Goal: Task Accomplishment & Management: Manage account settings

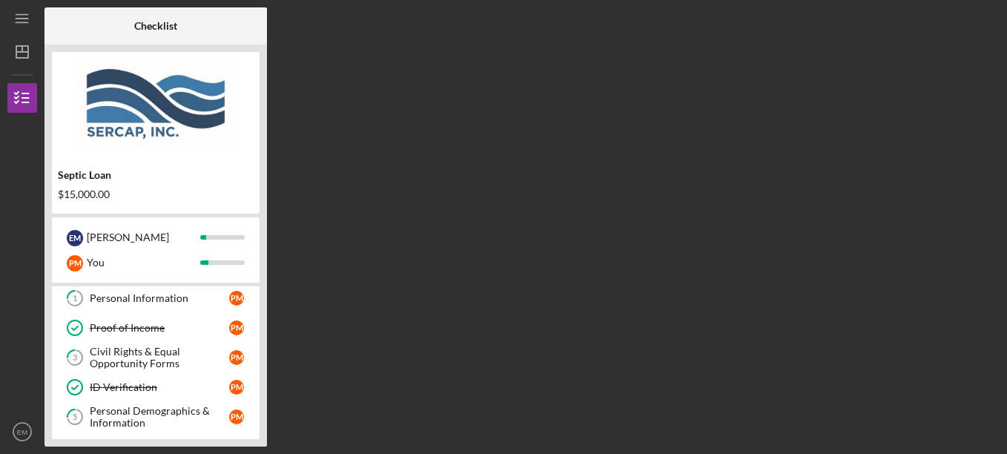
scroll to position [108, 0]
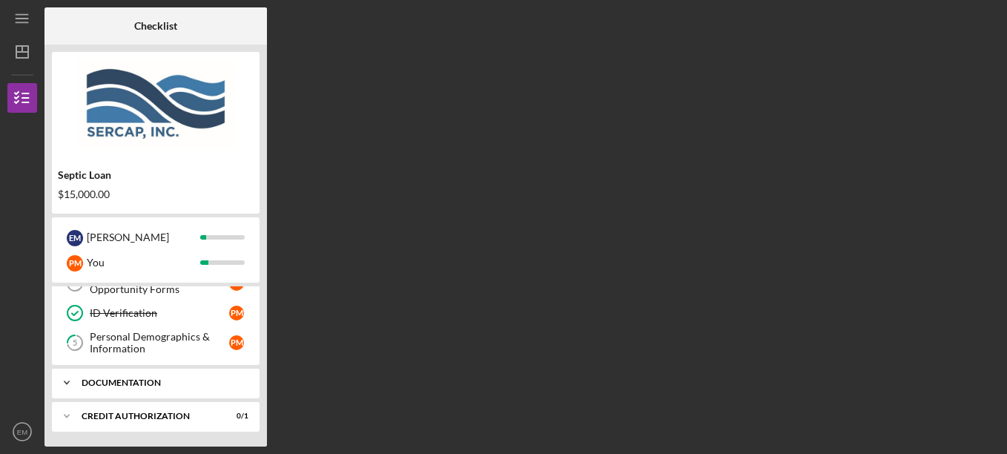
click at [145, 378] on div "Icon/Expander Documentation 0 / 5" at bounding box center [156, 383] width 208 height 30
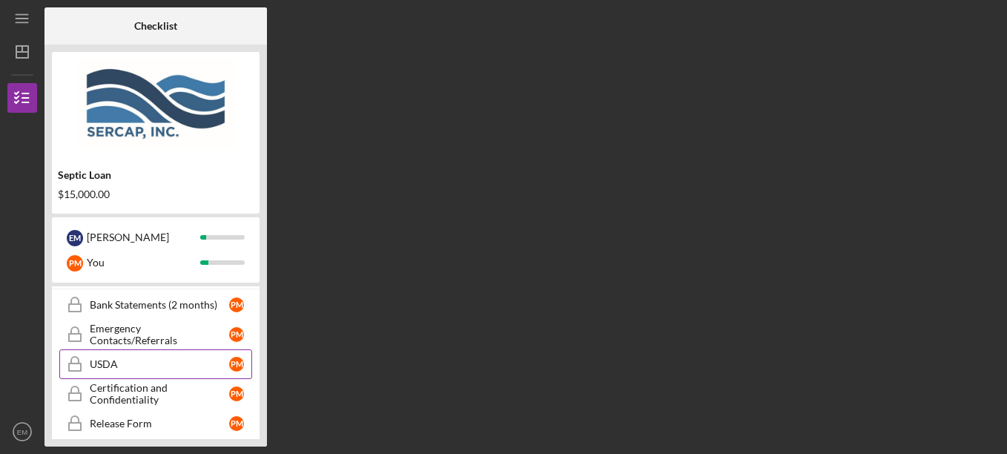
scroll to position [190, 0]
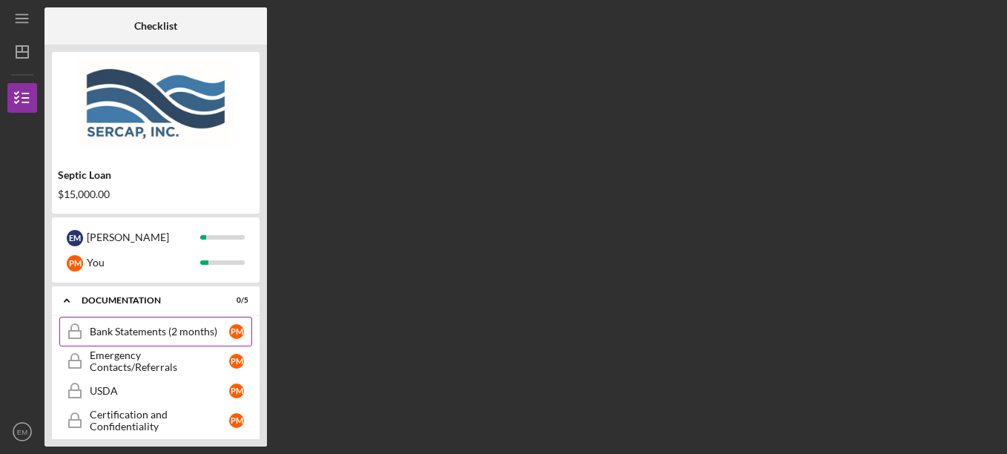
click at [167, 338] on link "Bank Statements (2 months) Bank Statements (2 months) P M" at bounding box center [155, 332] width 193 height 30
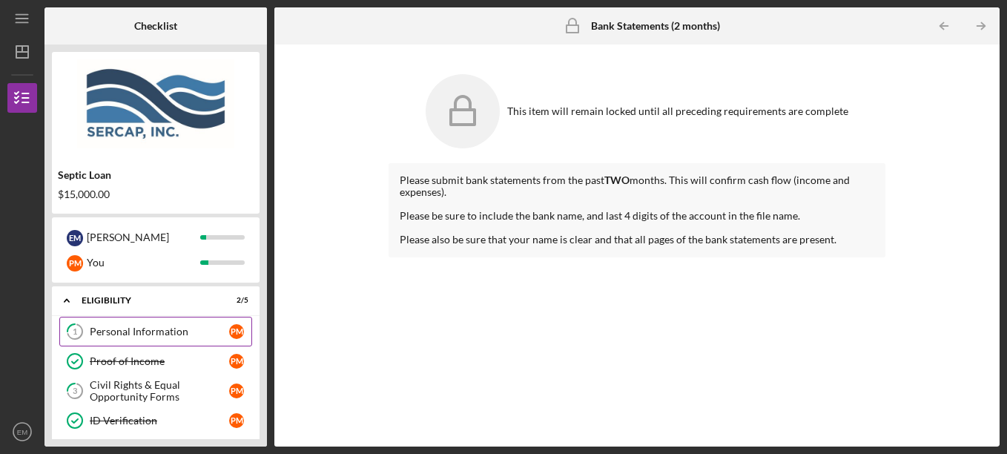
click at [151, 336] on div "Personal Information" at bounding box center [159, 332] width 139 height 12
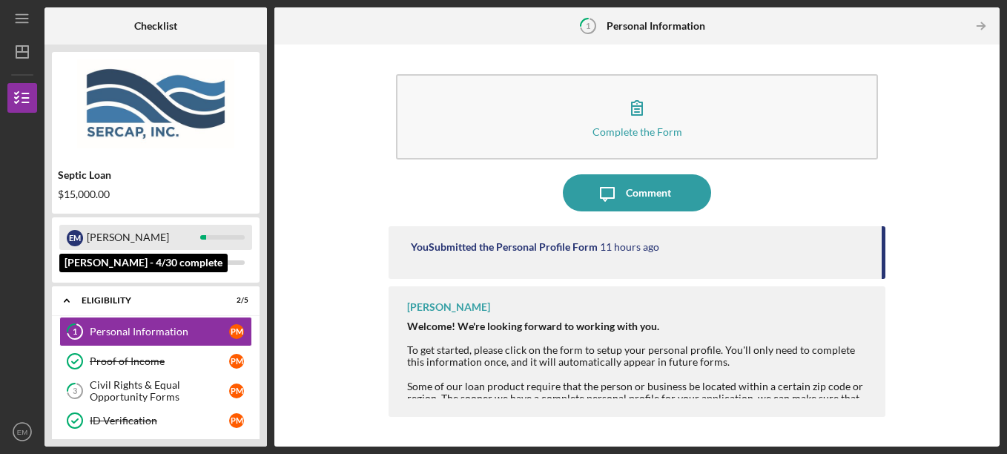
click at [114, 235] on div "[PERSON_NAME]" at bounding box center [143, 237] width 113 height 25
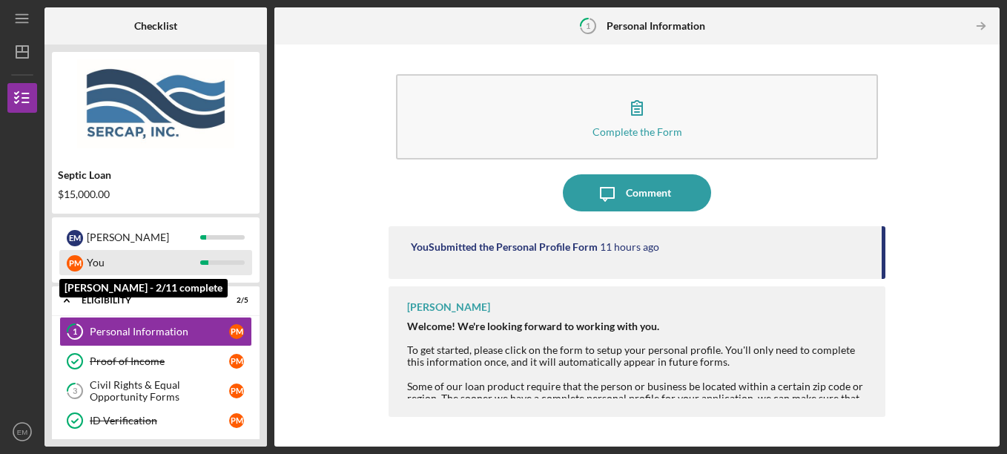
click at [97, 259] on div "You" at bounding box center [143, 262] width 113 height 25
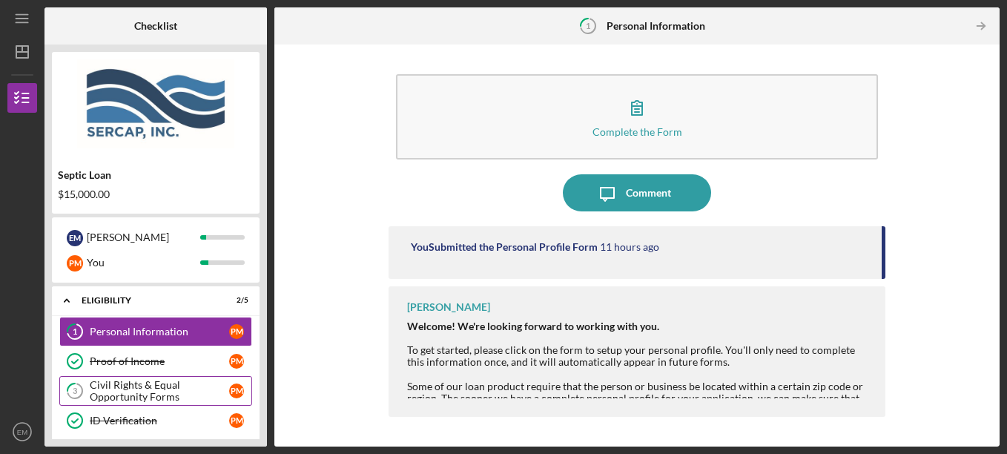
click at [155, 392] on div "Civil Rights & Equal Opportunity Forms" at bounding box center [159, 391] width 139 height 24
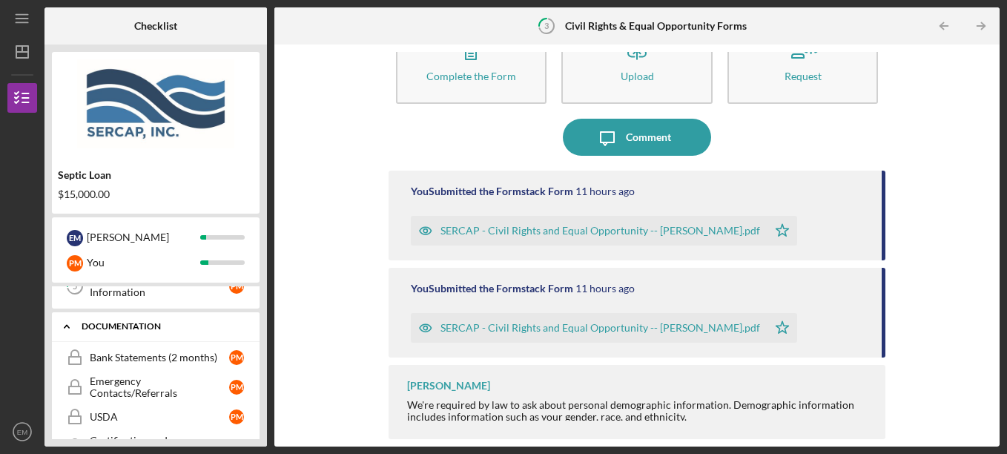
scroll to position [190, 0]
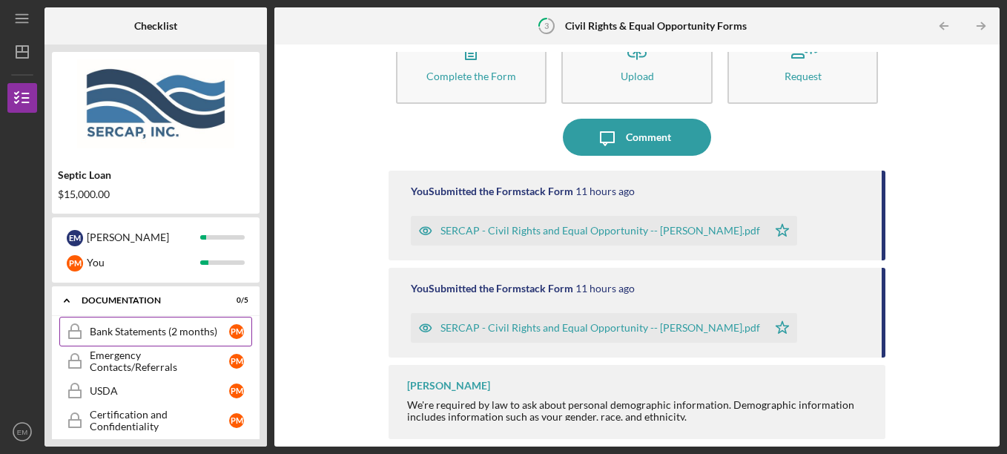
click at [182, 328] on div "Bank Statements (2 months)" at bounding box center [159, 332] width 139 height 12
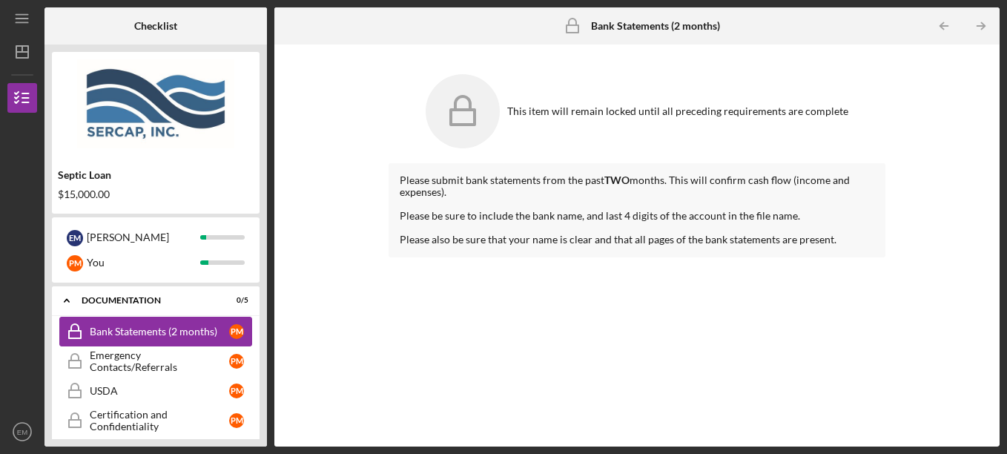
click at [191, 332] on div "Bank Statements (2 months)" at bounding box center [159, 332] width 139 height 12
click at [200, 357] on div "Emergency Contacts/Referrals" at bounding box center [159, 361] width 139 height 24
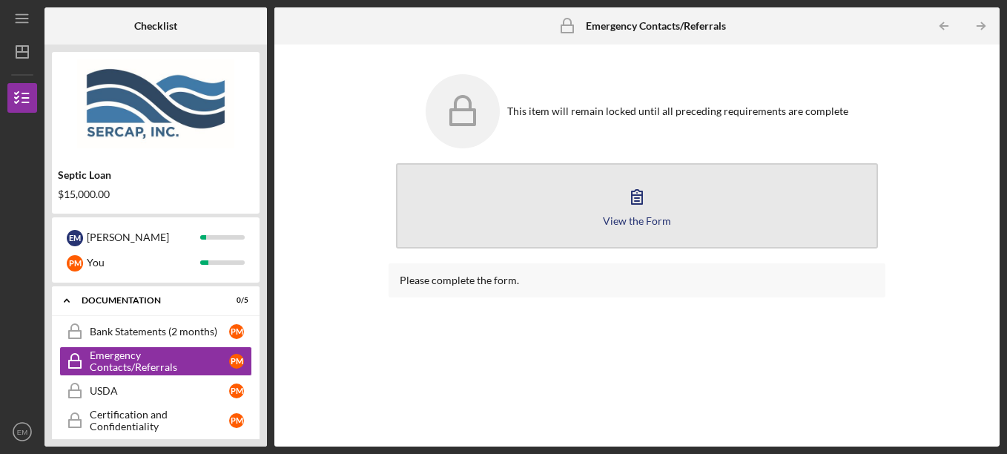
click at [619, 202] on button "View the Form Form" at bounding box center [637, 205] width 483 height 85
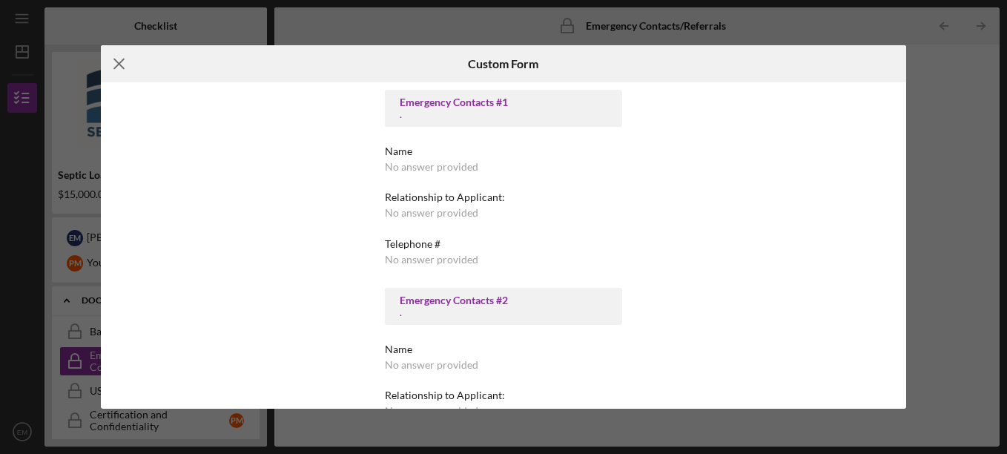
click at [129, 67] on icon "Icon/Menu Close" at bounding box center [119, 63] width 37 height 37
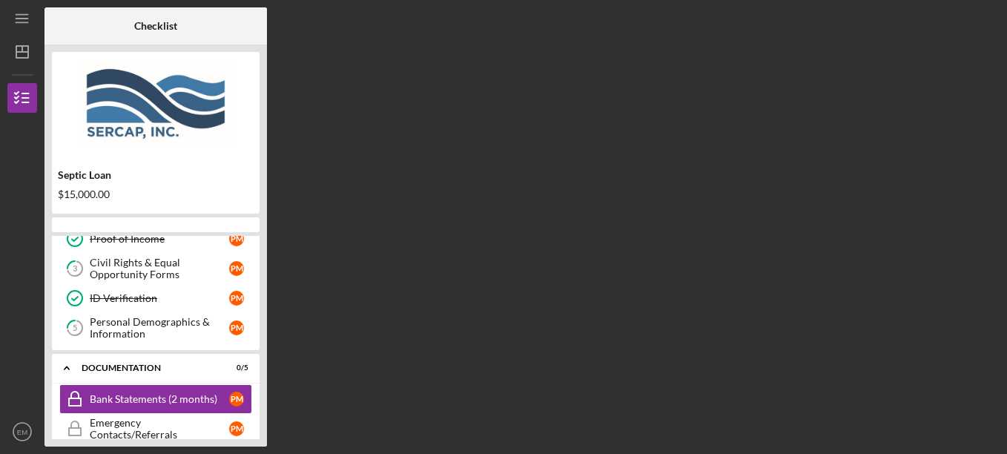
scroll to position [134, 0]
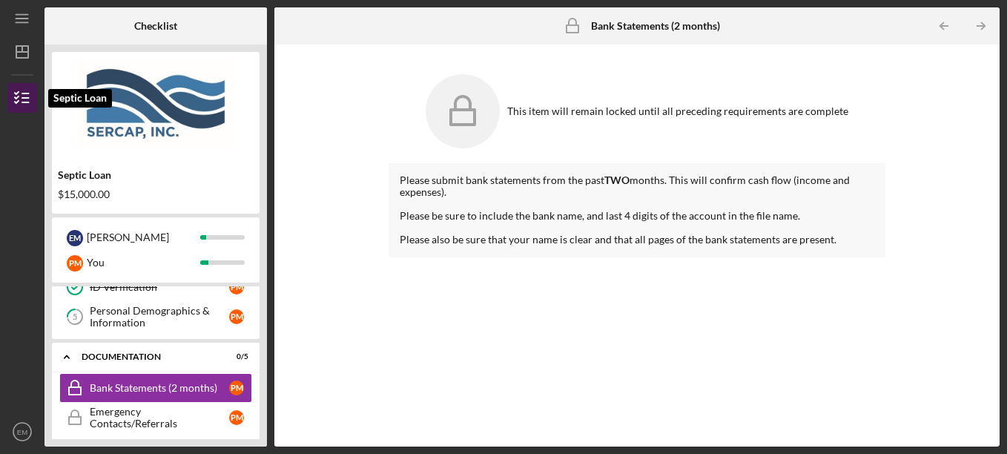
click at [24, 96] on icon "button" at bounding box center [22, 97] width 37 height 37
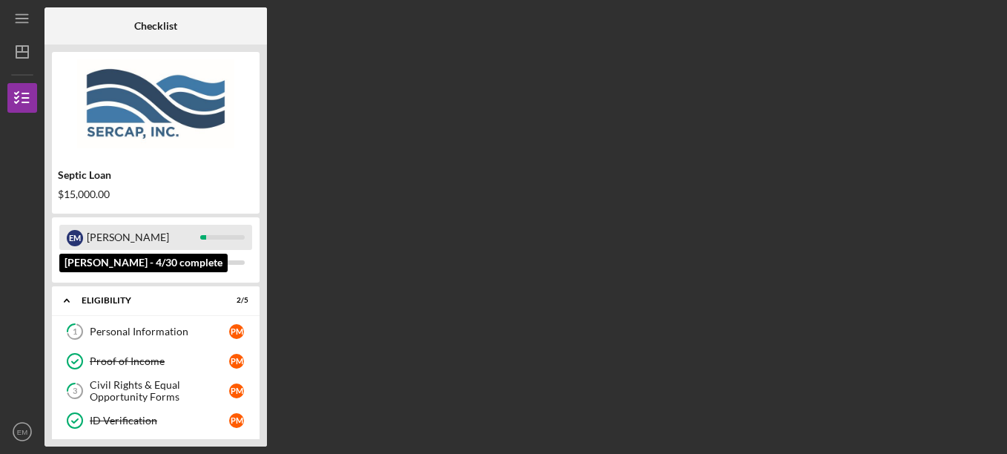
click at [108, 235] on div "[PERSON_NAME]" at bounding box center [143, 237] width 113 height 25
click at [101, 240] on div "[PERSON_NAME]" at bounding box center [143, 237] width 113 height 25
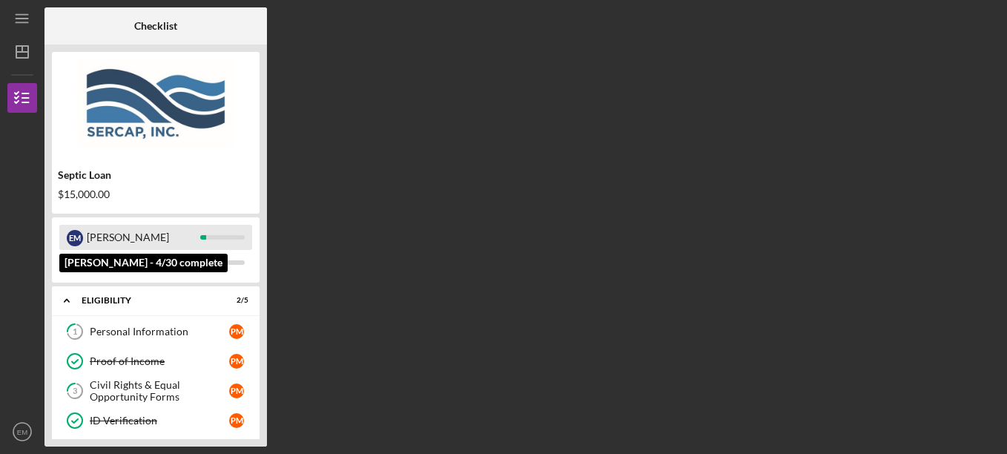
click at [71, 234] on div "E M" at bounding box center [75, 238] width 16 height 16
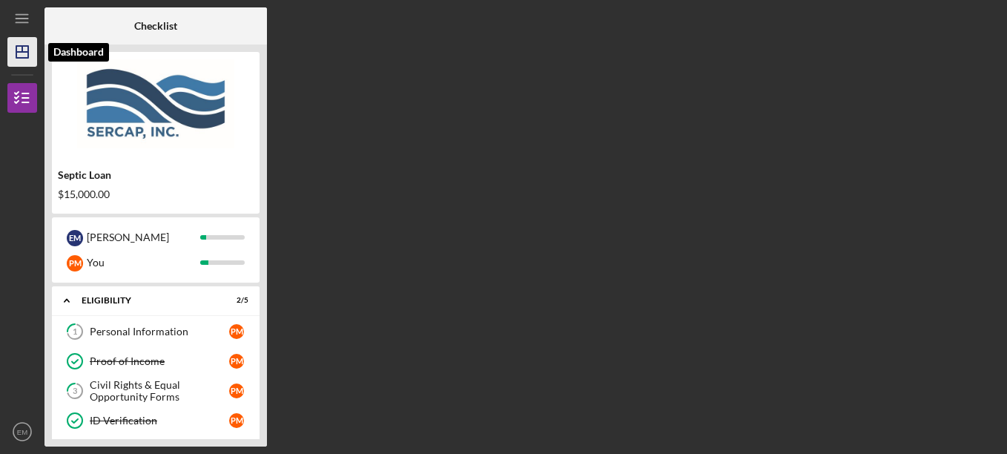
click at [22, 59] on icon "Icon/Dashboard" at bounding box center [22, 51] width 37 height 37
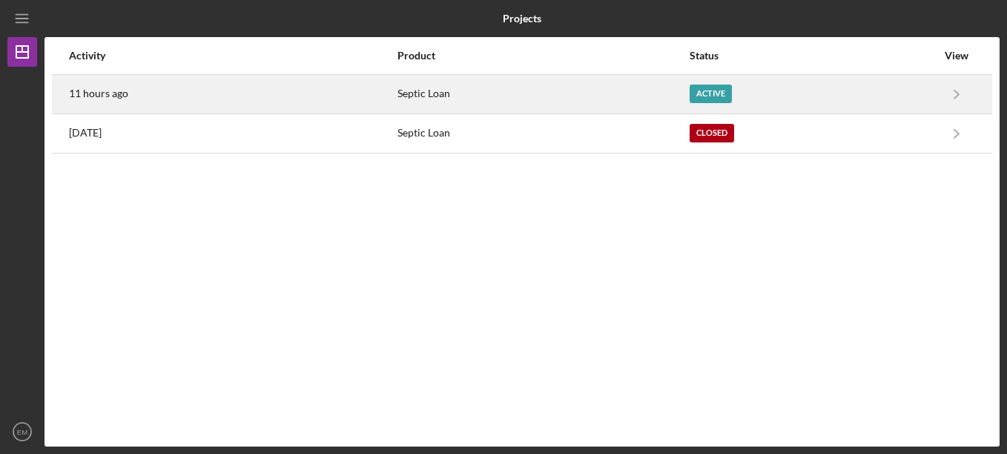
click at [181, 90] on div "11 hours ago" at bounding box center [232, 94] width 327 height 37
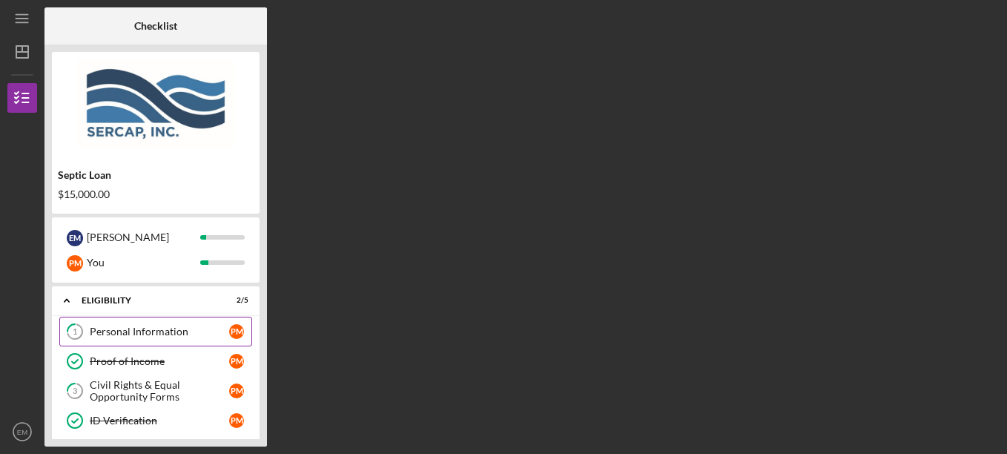
click at [163, 334] on div "Personal Information" at bounding box center [159, 332] width 139 height 12
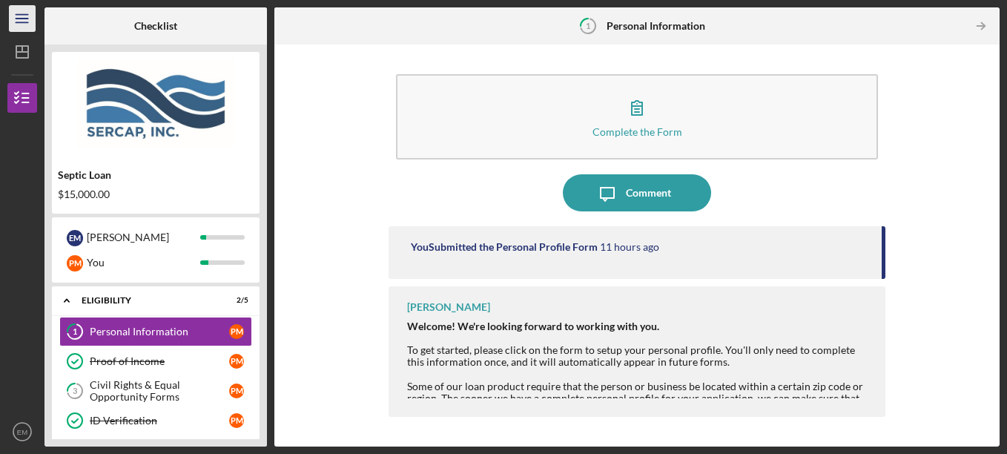
click at [23, 22] on icon "Icon/Menu" at bounding box center [22, 18] width 33 height 33
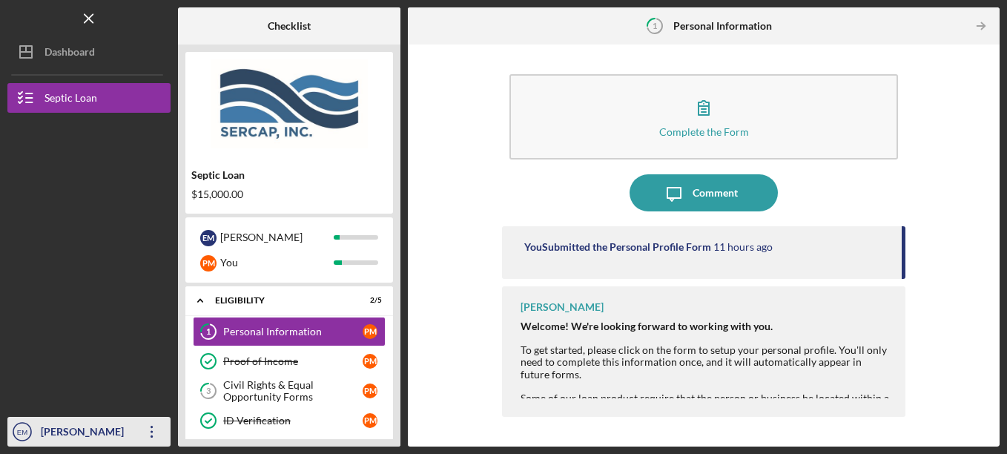
click at [108, 429] on div "[PERSON_NAME]" at bounding box center [85, 433] width 96 height 33
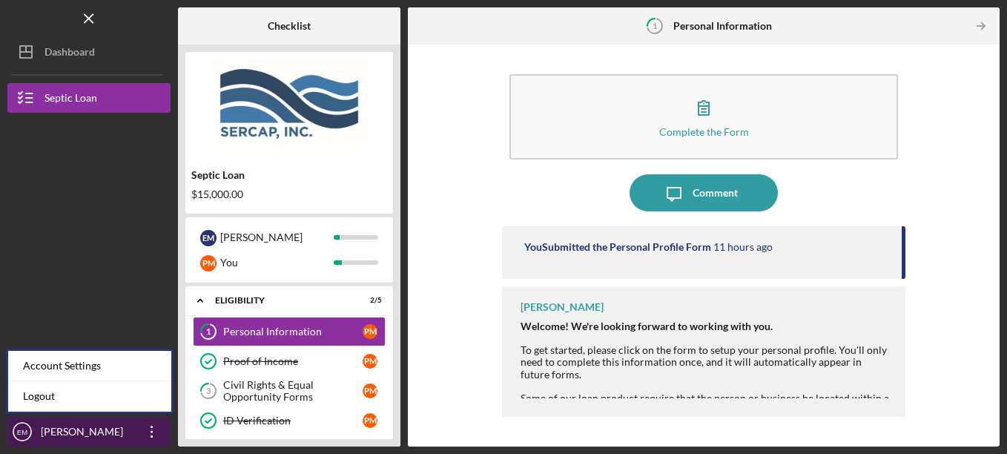
click at [145, 432] on icon "Icon/Overflow" at bounding box center [152, 431] width 37 height 37
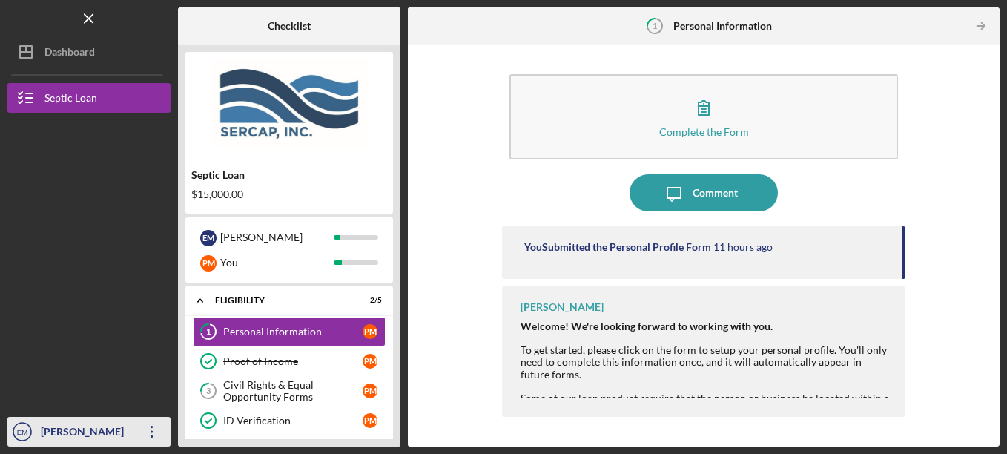
click at [149, 432] on icon "Icon/Overflow" at bounding box center [152, 431] width 37 height 37
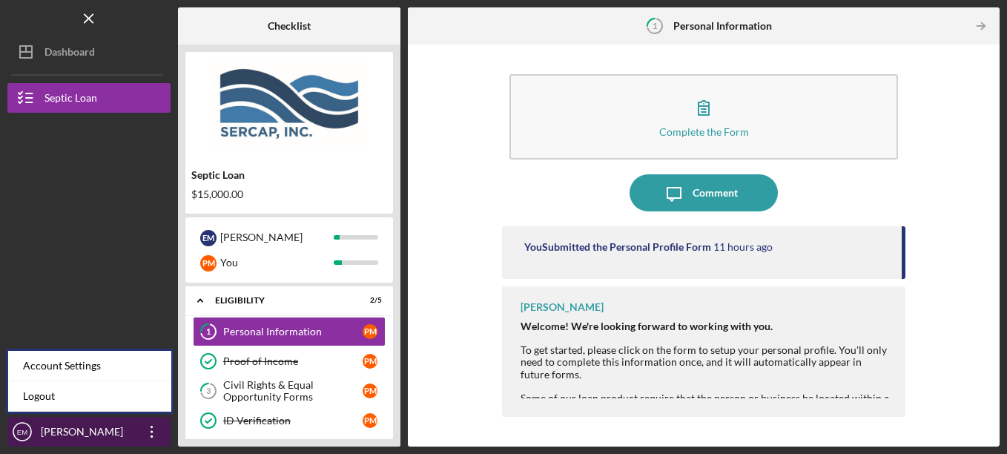
click at [103, 429] on div "[PERSON_NAME]" at bounding box center [85, 433] width 96 height 33
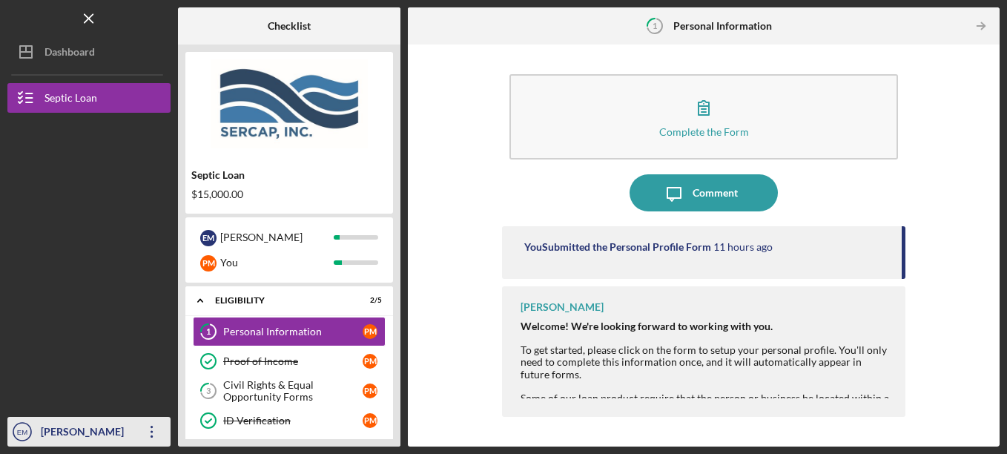
click at [96, 431] on div "[PERSON_NAME]" at bounding box center [85, 433] width 96 height 33
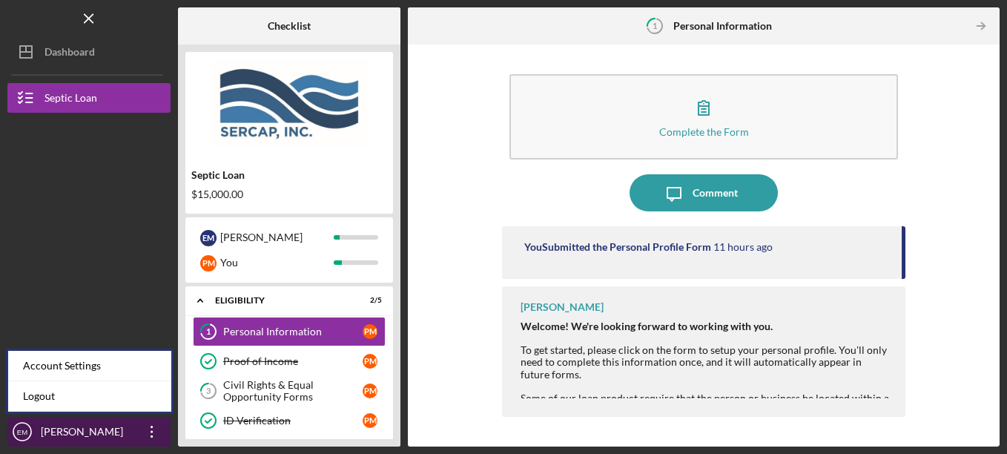
click at [96, 431] on div "[PERSON_NAME]" at bounding box center [85, 433] width 96 height 33
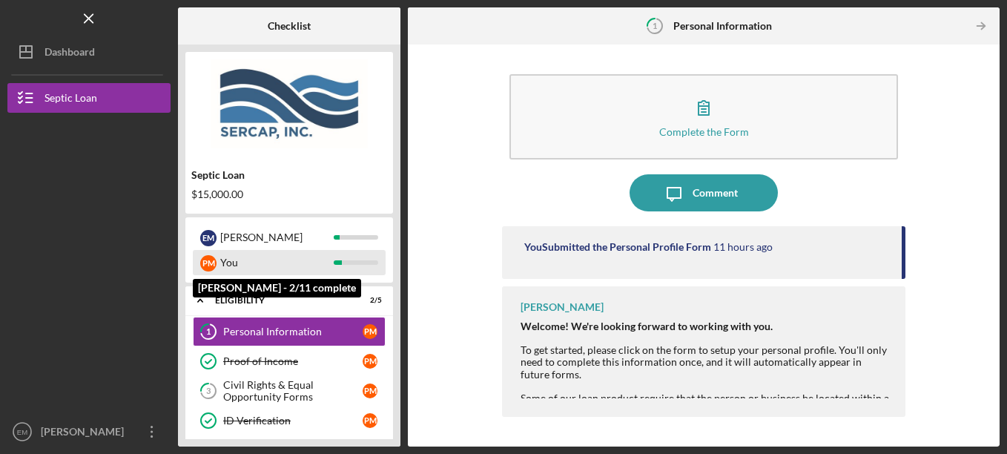
click at [236, 260] on div "You" at bounding box center [276, 262] width 113 height 25
click at [231, 263] on div "You" at bounding box center [276, 262] width 113 height 25
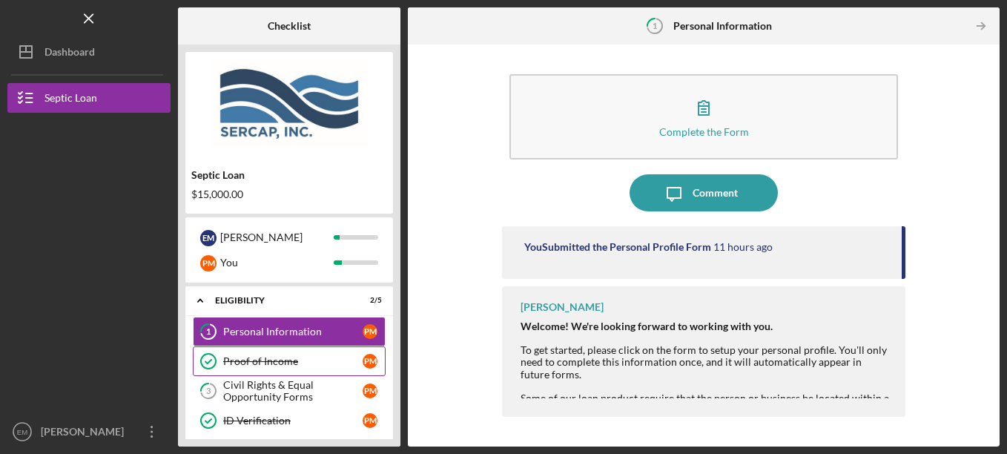
scroll to position [108, 0]
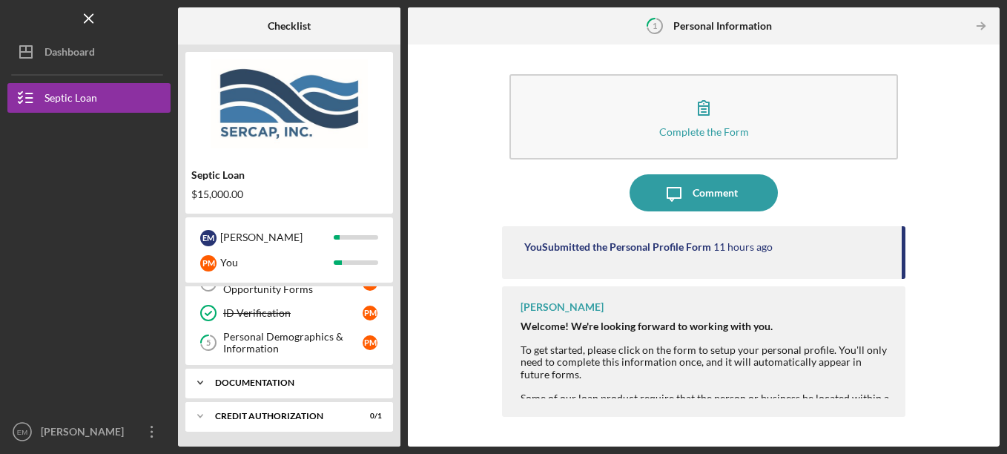
click at [254, 383] on div "Documentation" at bounding box center [294, 382] width 159 height 9
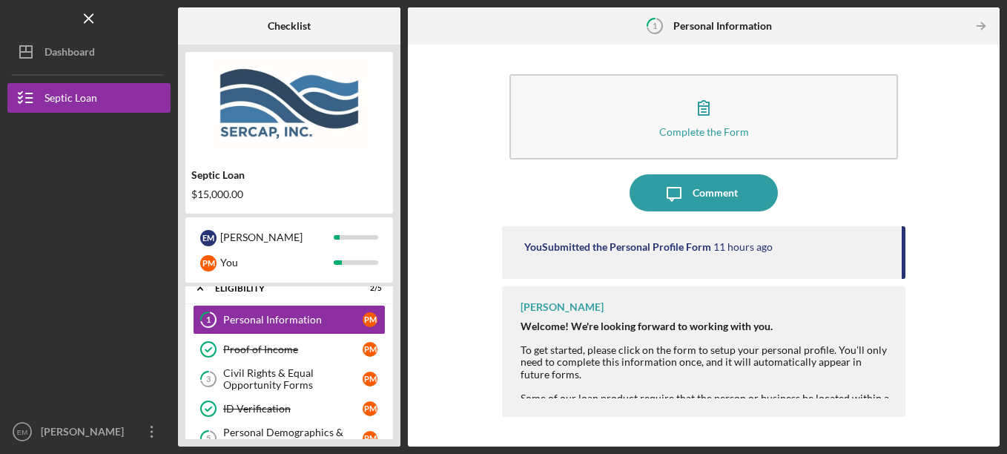
scroll to position [0, 0]
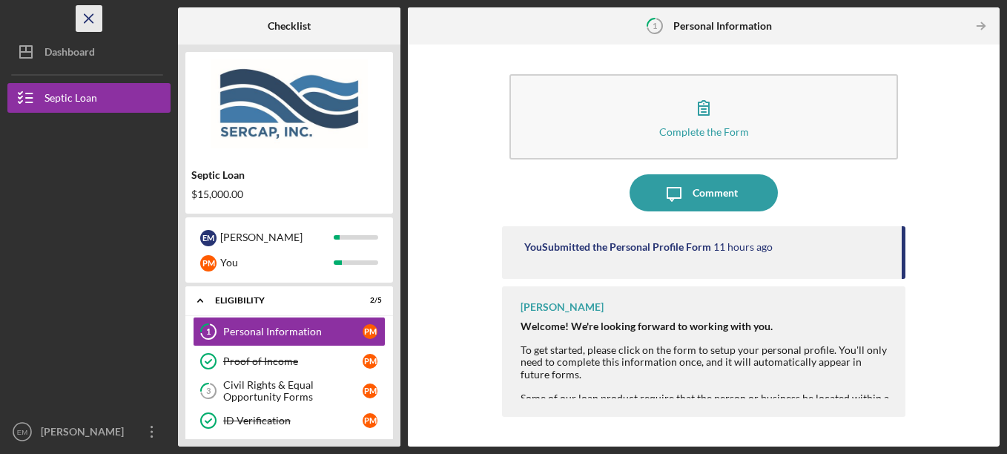
click at [86, 24] on icon "Icon/Menu Close" at bounding box center [89, 18] width 33 height 33
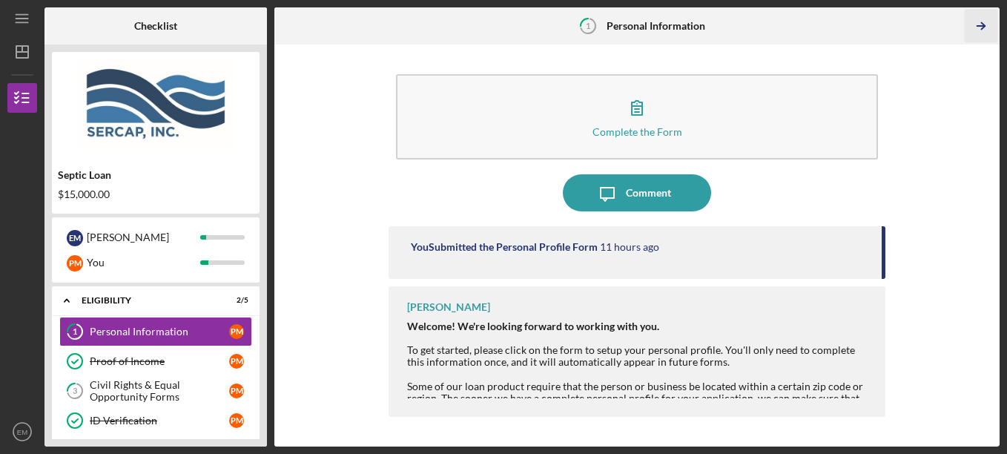
click at [981, 29] on icon "Icon/Table Pagination Arrow" at bounding box center [981, 26] width 33 height 33
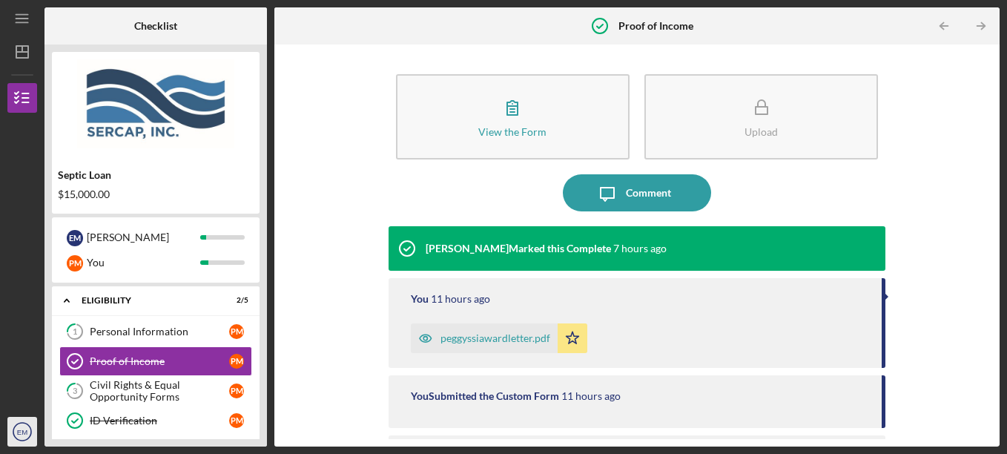
click at [27, 426] on icon "EM" at bounding box center [22, 431] width 30 height 37
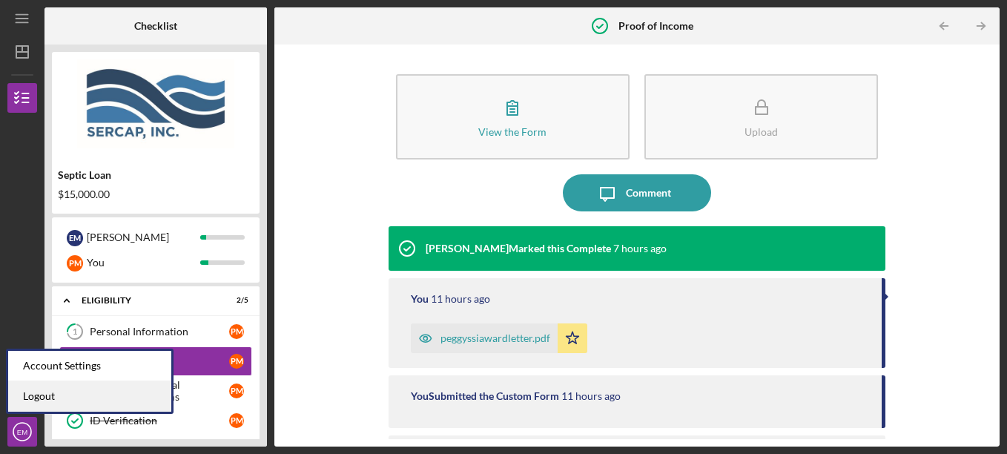
click at [45, 396] on link "Logout" at bounding box center [89, 396] width 163 height 30
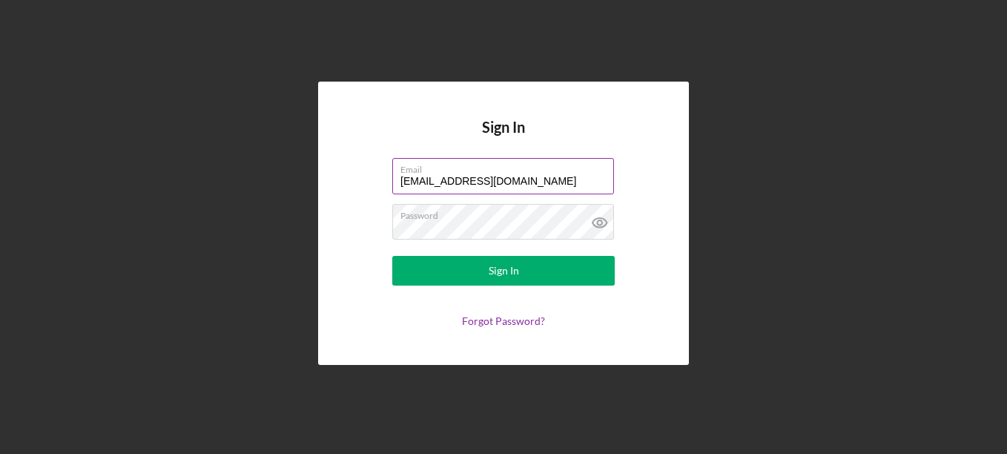
click at [561, 183] on input "[EMAIL_ADDRESS][DOMAIN_NAME]" at bounding box center [503, 176] width 222 height 36
type input "[EMAIL_ADDRESS][DOMAIN_NAME]"
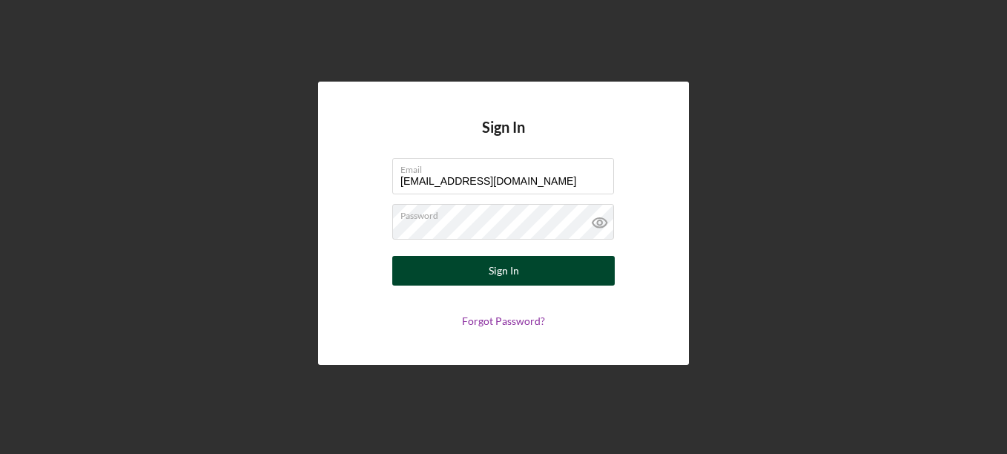
click at [487, 270] on button "Sign In" at bounding box center [503, 271] width 223 height 30
